Goal: Communication & Community: Share content

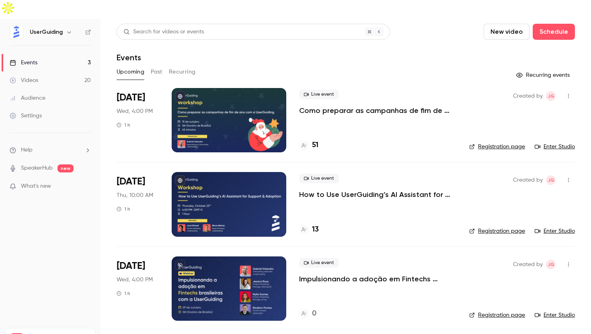
click at [358, 106] on p "Como preparar as campanhas de fim de ano com a UserGuiding" at bounding box center [377, 111] width 157 height 10
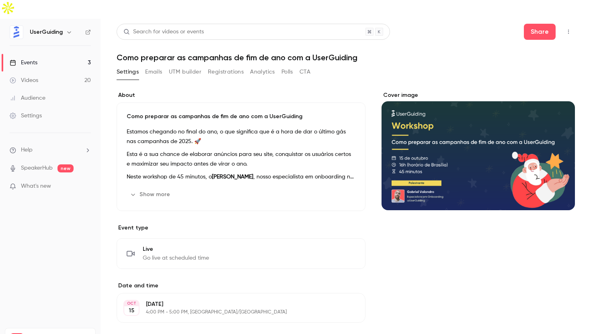
click at [568, 29] on icon "button" at bounding box center [568, 32] width 6 height 6
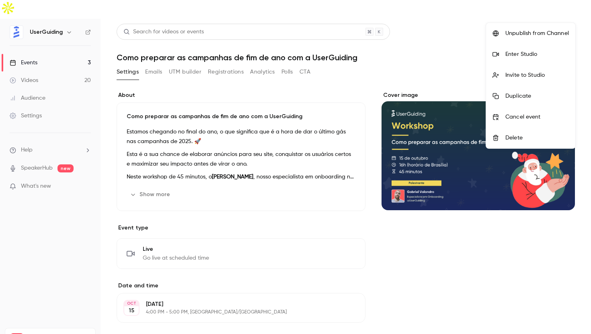
click at [528, 80] on li "Invite to Studio" at bounding box center [530, 75] width 89 height 21
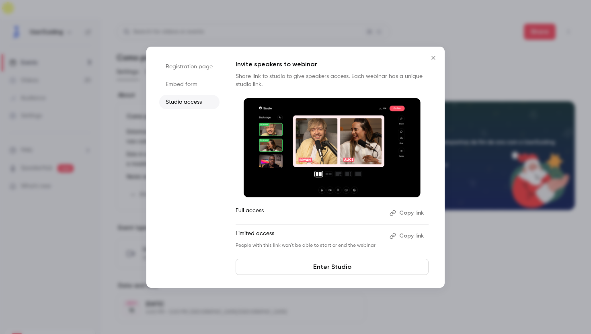
click at [196, 79] on li "Embed form" at bounding box center [189, 84] width 60 height 14
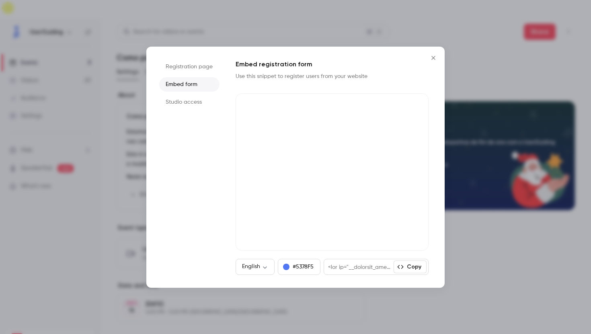
click at [196, 69] on li "Registration page" at bounding box center [189, 66] width 60 height 14
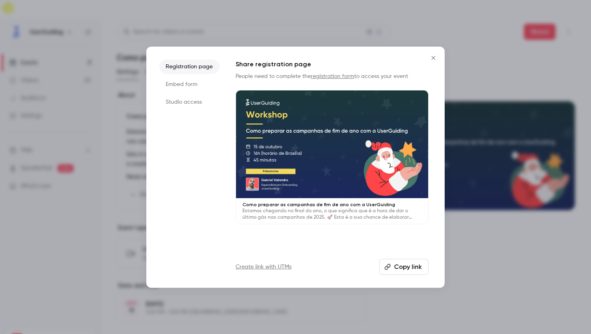
click at [188, 86] on li "Embed form" at bounding box center [189, 84] width 60 height 14
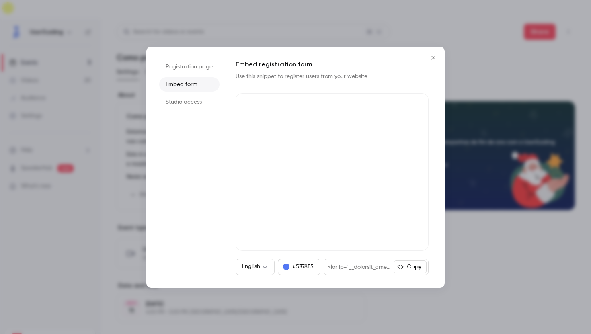
click at [188, 100] on li "Studio access" at bounding box center [189, 102] width 60 height 14
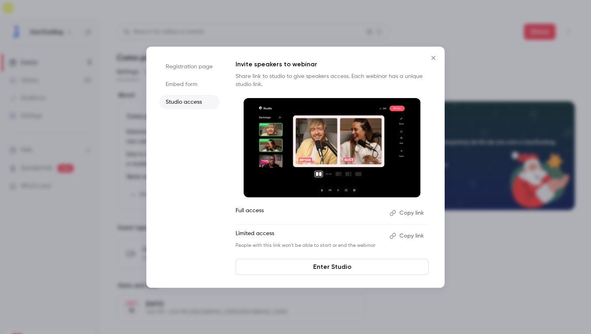
click at [406, 234] on button "Copy link" at bounding box center [407, 235] width 42 height 13
click at [432, 60] on icon "Close" at bounding box center [433, 58] width 10 height 6
